Goal: Task Accomplishment & Management: Complete application form

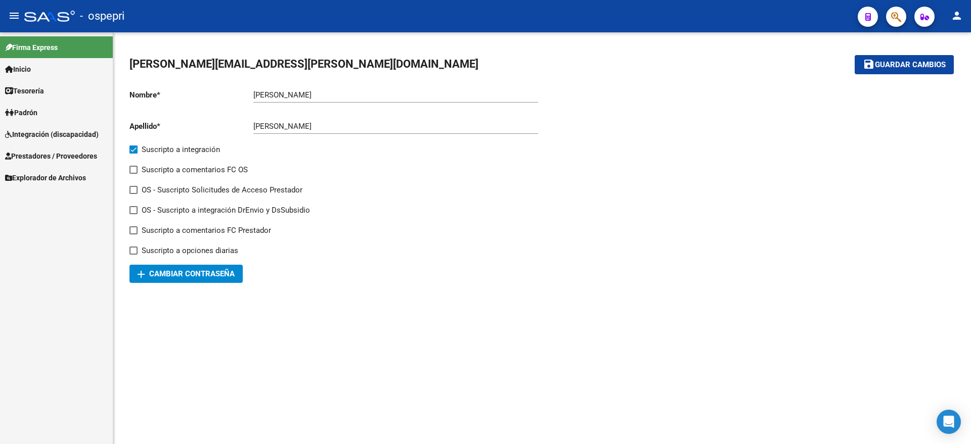
click at [47, 135] on span "Integración (discapacidad)" at bounding box center [52, 134] width 94 height 11
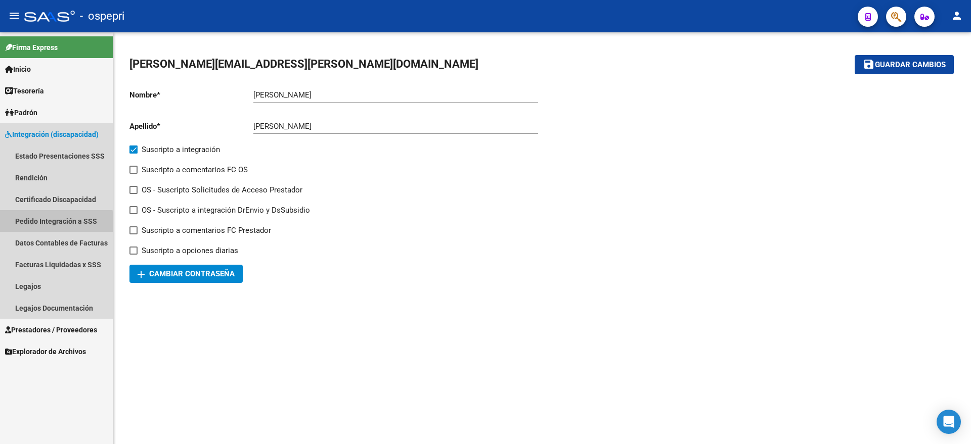
click at [42, 223] on link "Pedido Integración a SSS" at bounding box center [56, 221] width 113 height 22
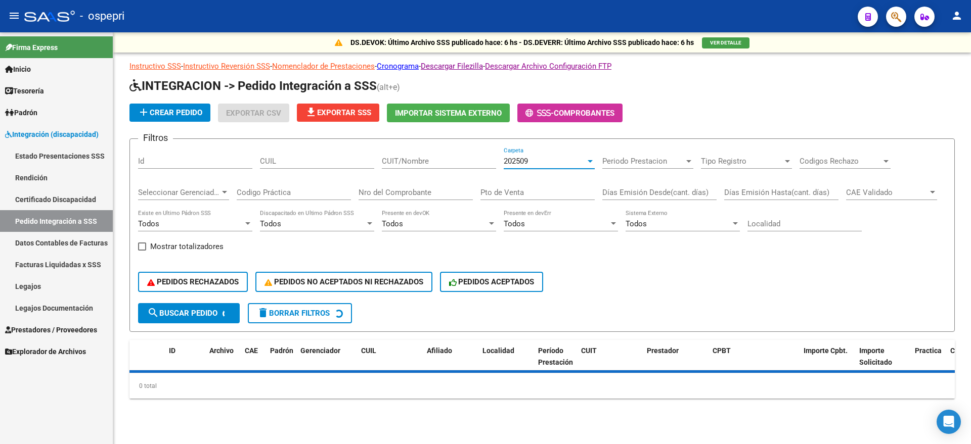
click at [513, 161] on span "202509" at bounding box center [516, 161] width 24 height 9
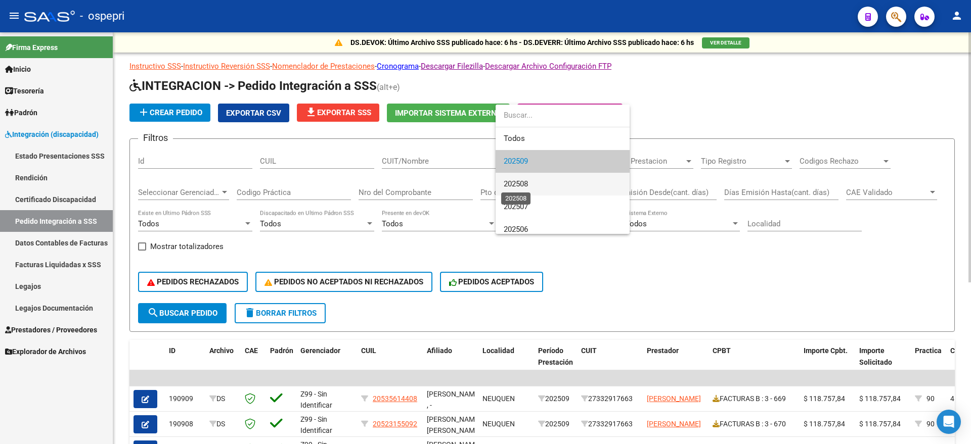
click at [520, 184] on span "202508" at bounding box center [516, 183] width 24 height 9
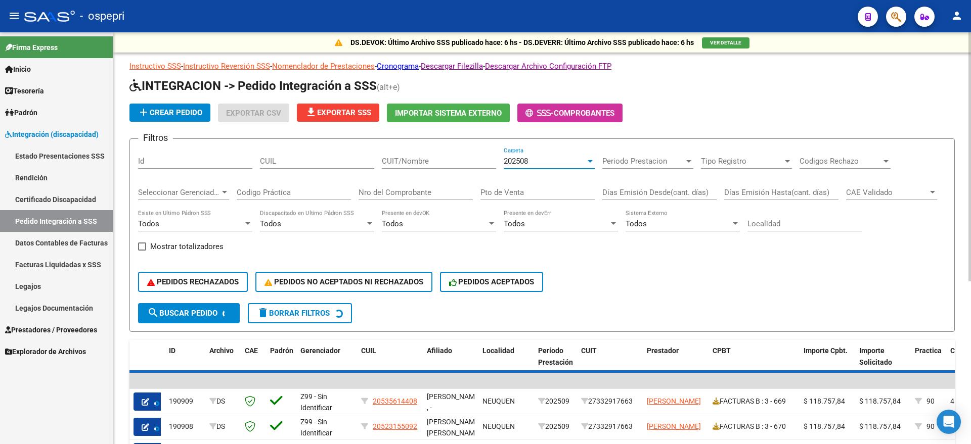
click at [407, 191] on input "Nro del Comprobante" at bounding box center [415, 192] width 114 height 9
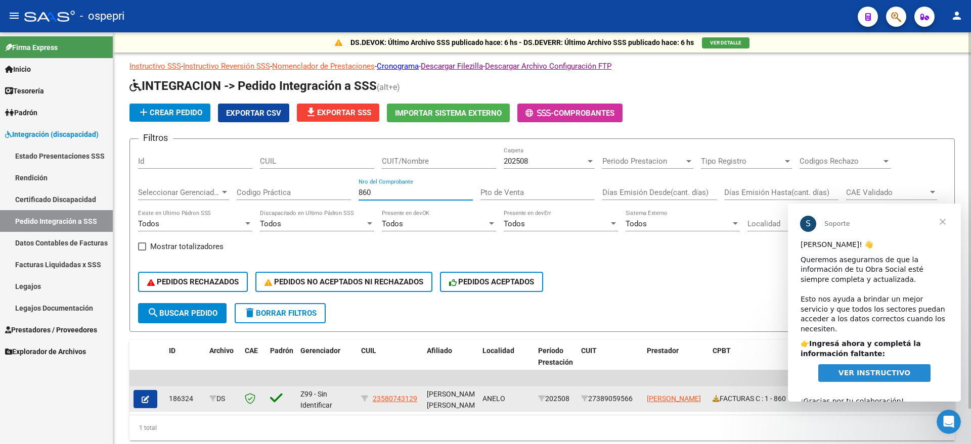
type input "860"
click at [154, 402] on button "button" at bounding box center [145, 399] width 24 height 18
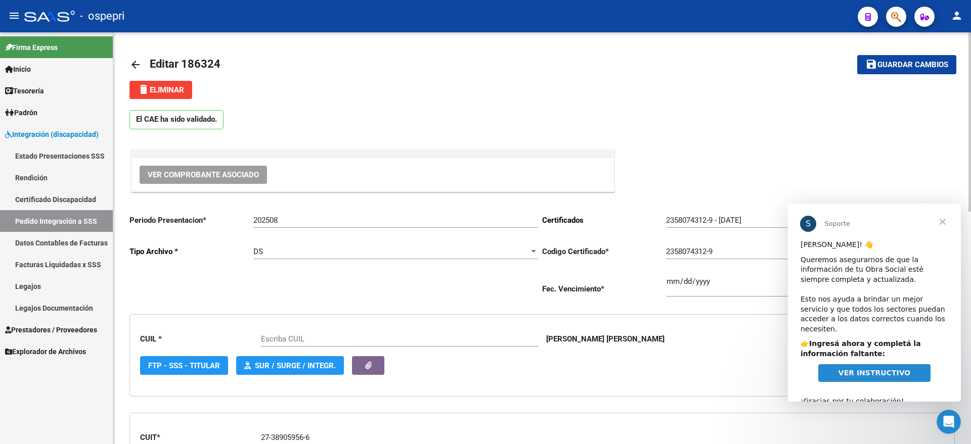
click at [213, 177] on span "Ver Comprobante Asociado" at bounding box center [203, 174] width 111 height 9
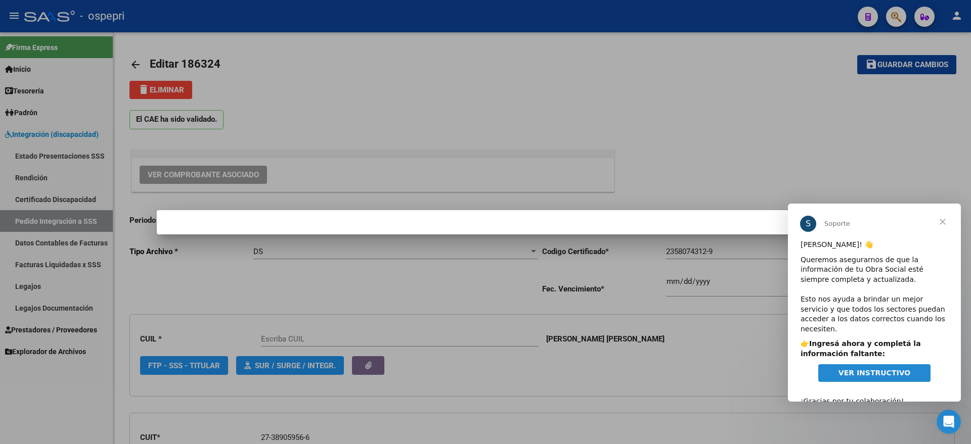
type input "23580743129"
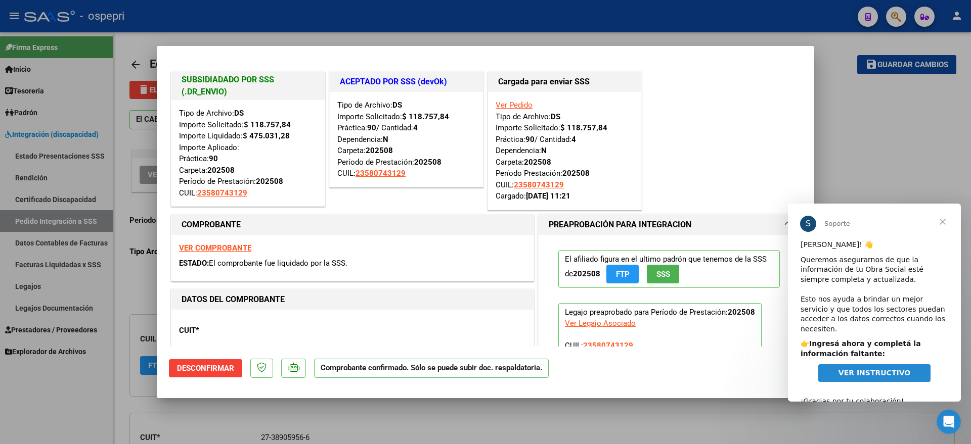
click at [936, 217] on span "Cerrar" at bounding box center [942, 222] width 36 height 36
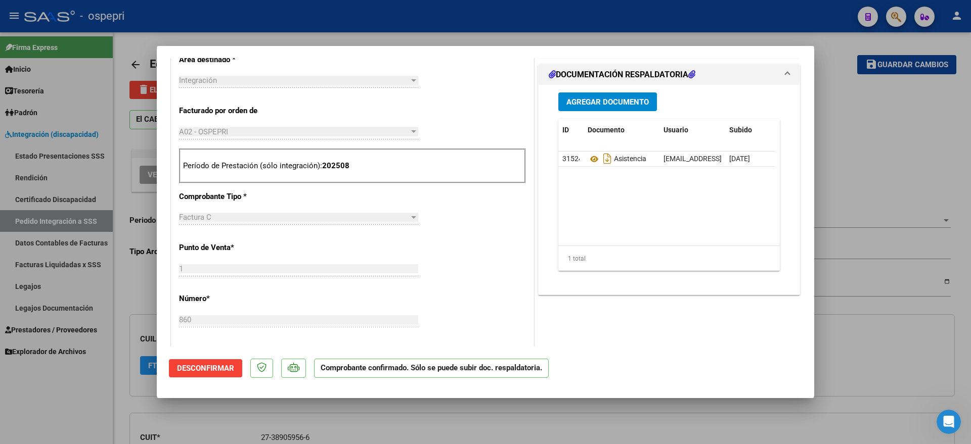
scroll to position [379, 0]
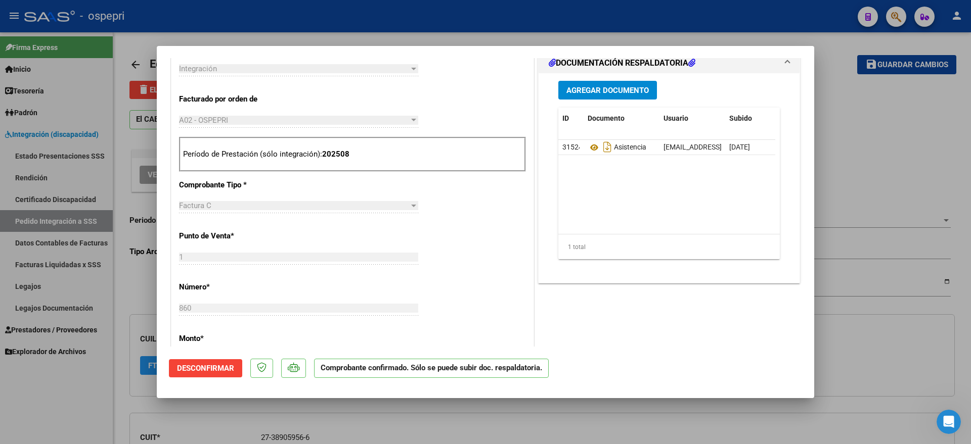
click at [856, 158] on div at bounding box center [485, 222] width 971 height 444
type input "$ 0,00"
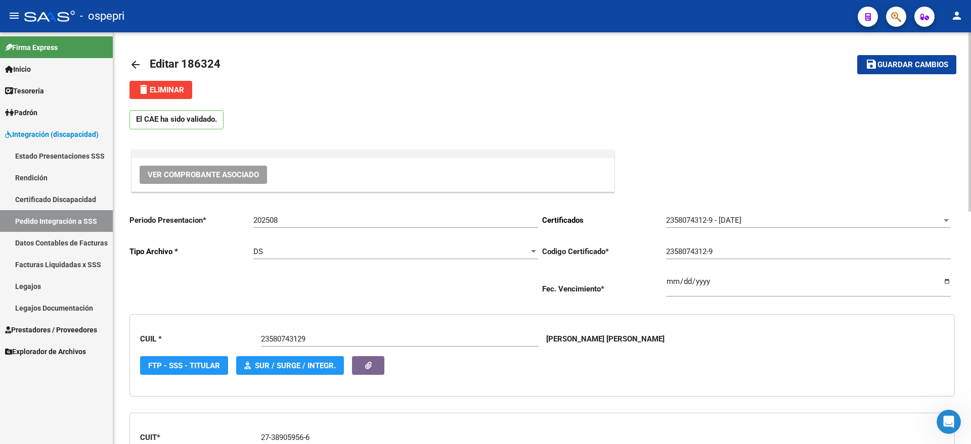
drag, startPoint x: 685, startPoint y: 126, endPoint x: 723, endPoint y: 117, distance: 38.5
click at [693, 126] on div "El CAE ha sido validado." at bounding box center [541, 117] width 825 height 36
click at [143, 62] on link "arrow_back" at bounding box center [139, 65] width 20 height 24
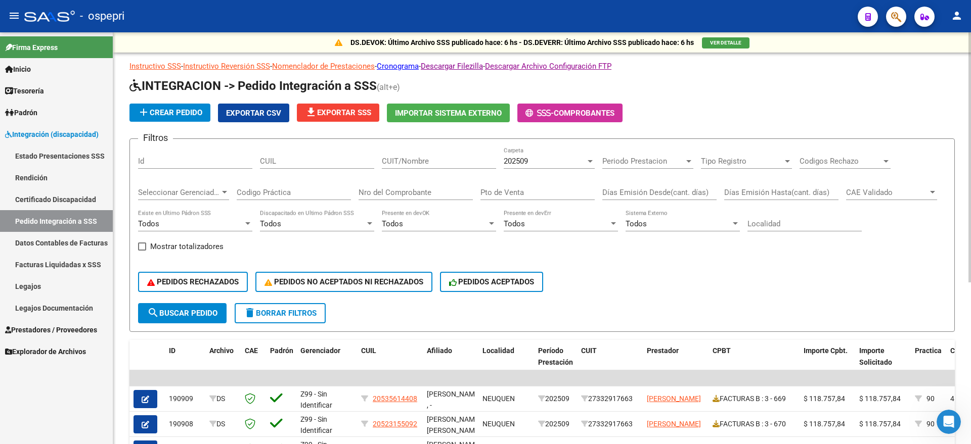
drag, startPoint x: 385, startPoint y: 188, endPoint x: 403, endPoint y: 187, distance: 17.7
click at [386, 188] on input "Nro del Comprobante" at bounding box center [415, 192] width 114 height 9
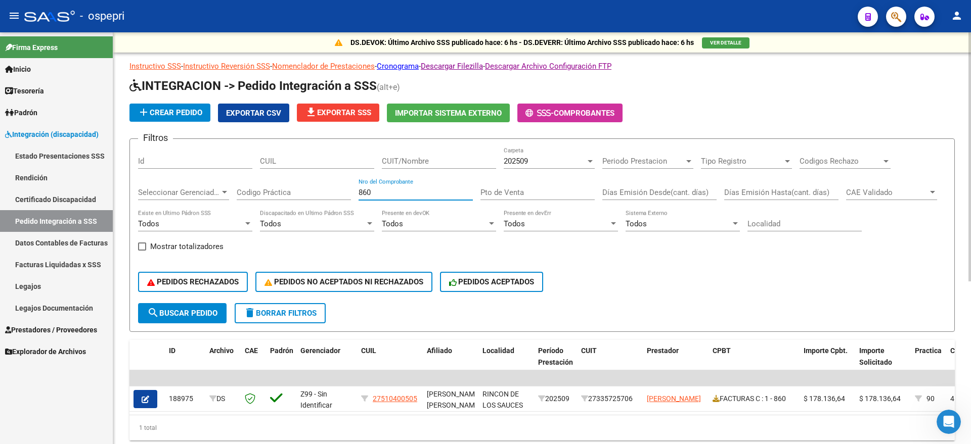
scroll to position [38, 0]
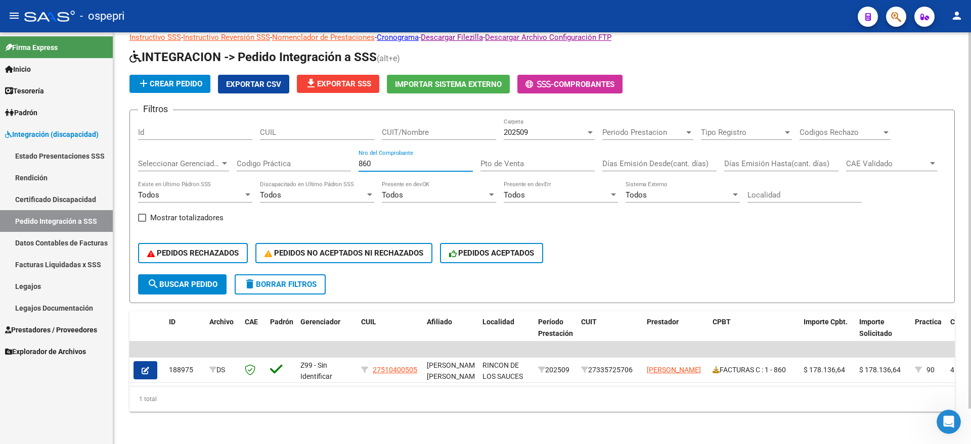
type input "860"
click at [522, 128] on span "202509" at bounding box center [516, 132] width 24 height 9
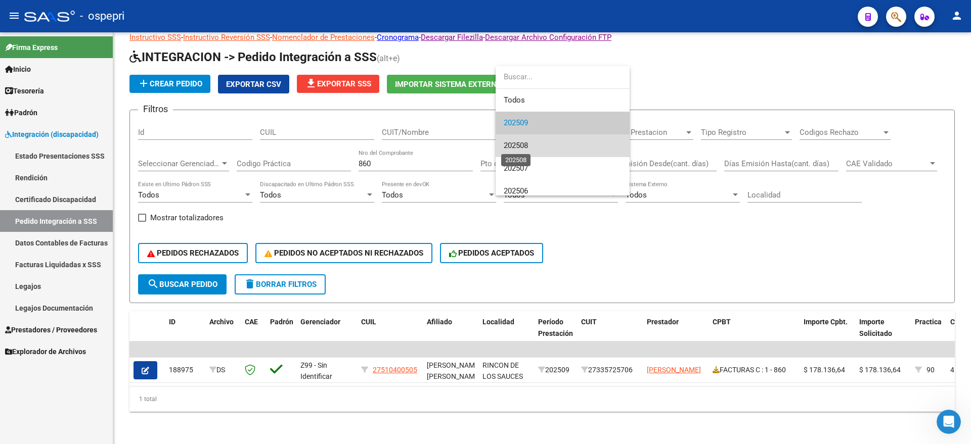
click at [523, 148] on span "202508" at bounding box center [516, 145] width 24 height 9
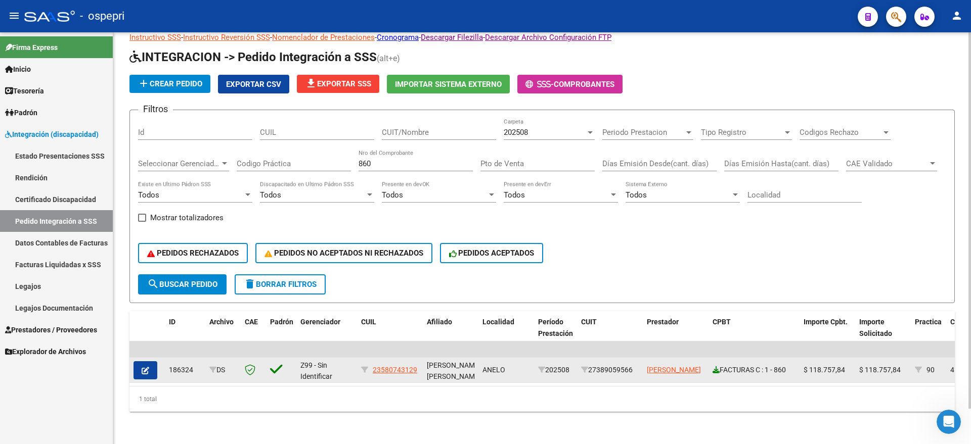
click at [715, 367] on icon at bounding box center [715, 370] width 7 height 7
